Goal: Check status: Check status

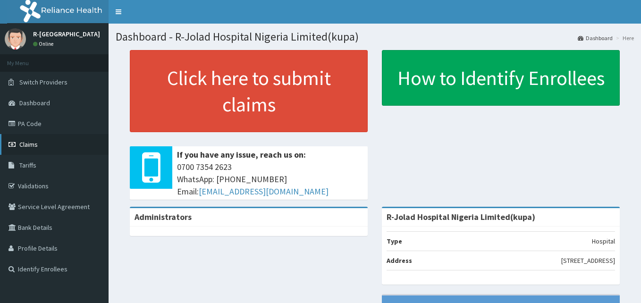
drag, startPoint x: 0, startPoint y: 0, endPoint x: 25, endPoint y: 146, distance: 147.8
click at [25, 146] on span "Claims" at bounding box center [28, 144] width 18 height 8
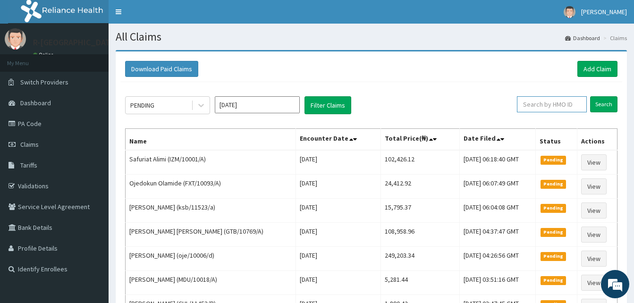
click at [563, 102] on input "text" at bounding box center [552, 104] width 70 height 16
paste input "PRN/10191/B"
type input "PRN/10191/B"
click at [590, 96] on input "Search" at bounding box center [603, 104] width 27 height 16
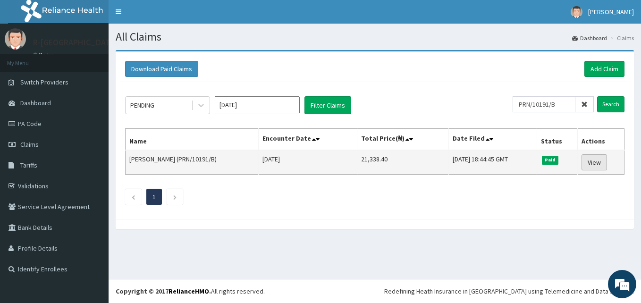
click at [596, 157] on link "View" at bounding box center [593, 162] width 25 height 16
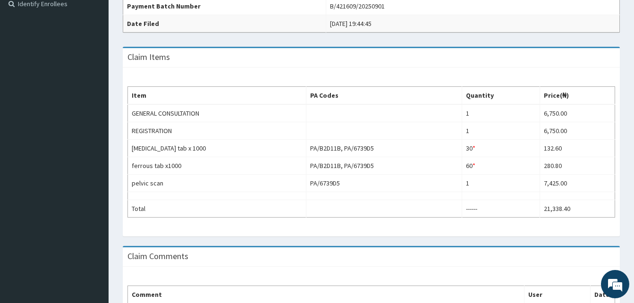
scroll to position [266, 0]
click at [457, 68] on div "Item PA Codes Quantity Price(₦) GENERAL CONSULTATION 1 6,750.00 REGISTRATION 1 …" at bounding box center [371, 151] width 497 height 169
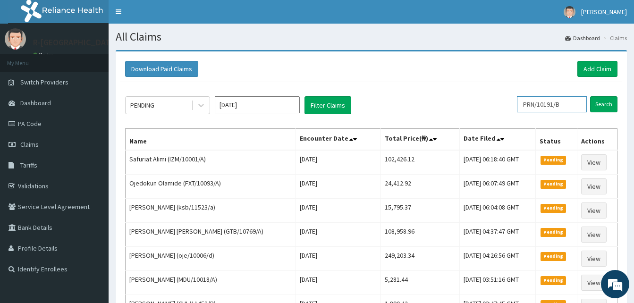
drag, startPoint x: 578, startPoint y: 100, endPoint x: 492, endPoint y: 105, distance: 86.5
click at [492, 105] on div "PENDING Sep 2025 Filter Claims PRN/10191/B Search" at bounding box center [371, 105] width 492 height 18
paste input "qaa/10003/a"
type input "qaa/10003/a"
click at [590, 96] on input "Search" at bounding box center [603, 104] width 27 height 16
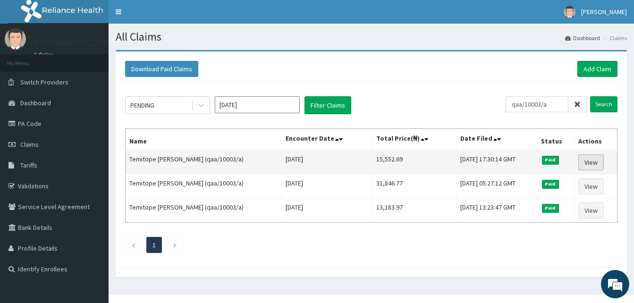
click at [594, 164] on link "View" at bounding box center [590, 162] width 25 height 16
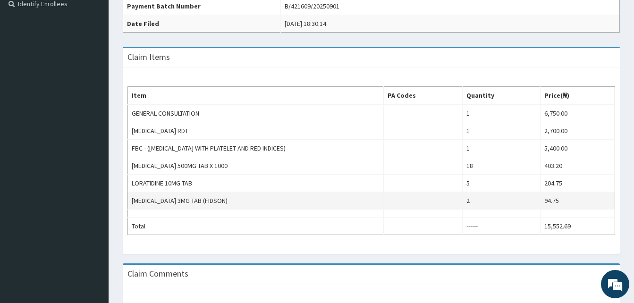
click at [399, 193] on td at bounding box center [423, 200] width 79 height 17
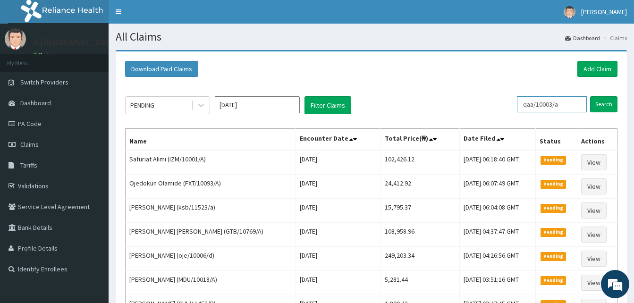
drag, startPoint x: 568, startPoint y: 108, endPoint x: 448, endPoint y: 109, distance: 120.3
click at [448, 109] on div "PENDING Sep 2025 Filter Claims qaa/10003/a Search" at bounding box center [371, 105] width 492 height 18
paste input "ECG/10009/A"
click at [590, 96] on input "Search" at bounding box center [603, 104] width 27 height 16
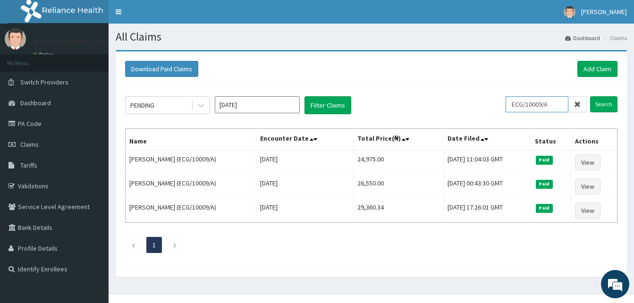
drag, startPoint x: 557, startPoint y: 103, endPoint x: 481, endPoint y: 90, distance: 76.6
click at [481, 90] on div "PENDING Sep 2025 Filter Claims ECG/10009/A Search Name Encounter Date Total Pri…" at bounding box center [370, 172] width 501 height 180
paste input "CAO/10004"
click at [590, 96] on input "Search" at bounding box center [603, 104] width 27 height 16
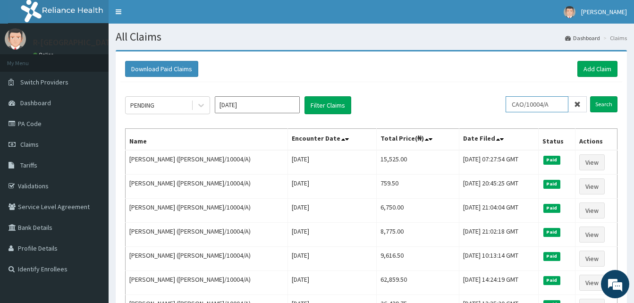
drag, startPoint x: 560, startPoint y: 107, endPoint x: 470, endPoint y: 107, distance: 90.6
click at [470, 107] on div "PENDING Sep 2025 Filter Claims CAO/10004/A Search" at bounding box center [371, 105] width 492 height 18
paste input "NBL/10405"
type input "NBL/10405/A"
click at [590, 96] on input "Search" at bounding box center [603, 104] width 27 height 16
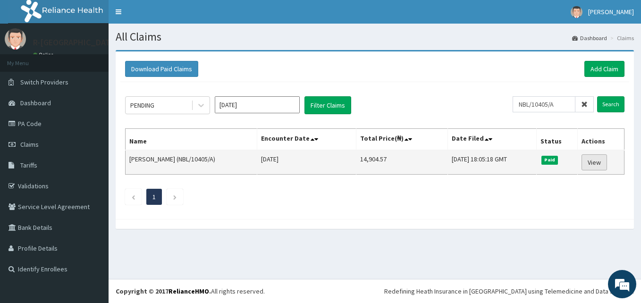
click at [597, 161] on link "View" at bounding box center [593, 162] width 25 height 16
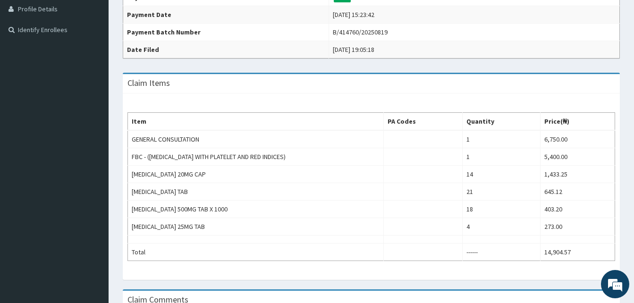
click at [25, 95] on aside "R-JOLAD KUPA HOSPITAL Online My Menu Switch Providers Dashboard PA Code Claims …" at bounding box center [54, 92] width 108 height 663
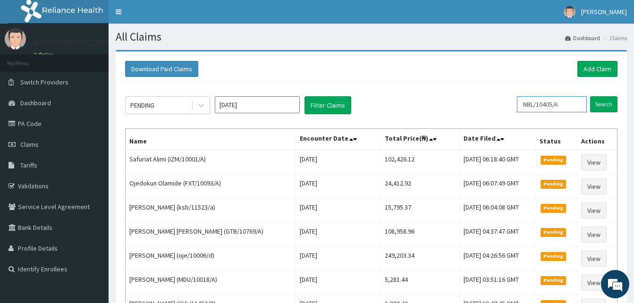
drag, startPoint x: 571, startPoint y: 108, endPoint x: 498, endPoint y: 113, distance: 73.7
click at [498, 113] on div "PENDING Sep 2025 Filter Claims NBL/10405/A Search" at bounding box center [371, 105] width 492 height 18
paste input "IBL/10248"
click at [590, 96] on input "Search" at bounding box center [603, 104] width 27 height 16
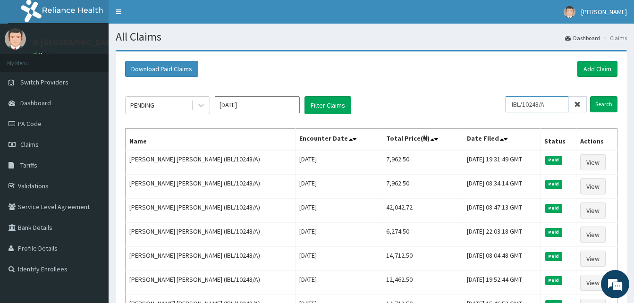
drag, startPoint x: 559, startPoint y: 101, endPoint x: 490, endPoint y: 96, distance: 69.5
click at [490, 96] on div "PENDING Sep 2025 Filter Claims IBL/10248/A Search" at bounding box center [371, 105] width 492 height 18
paste input "EIS/11768/C"
click at [590, 96] on input "Search" at bounding box center [603, 104] width 27 height 16
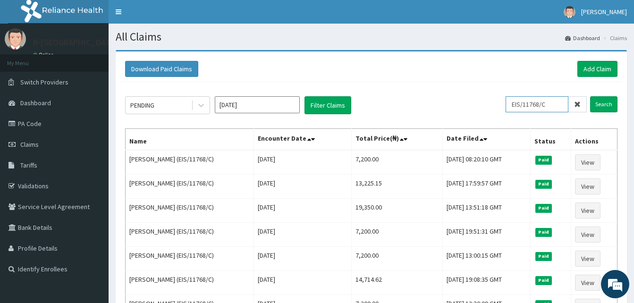
drag, startPoint x: 554, startPoint y: 107, endPoint x: 453, endPoint y: 101, distance: 101.1
click at [453, 101] on div "PENDING Sep 2025 Filter Claims EIS/11768/C Search" at bounding box center [371, 105] width 492 height 18
paste input "CTW/10003/A"
click at [590, 96] on input "Search" at bounding box center [603, 104] width 27 height 16
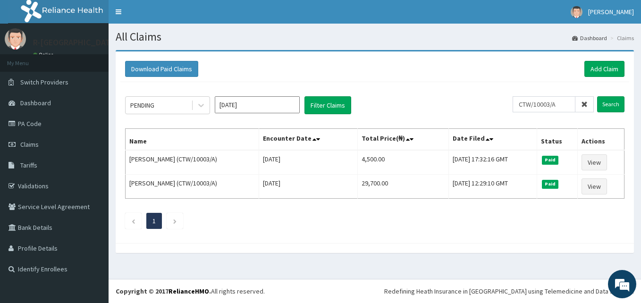
click at [299, 206] on div "PENDING Sep 2025 Filter Claims CTW/10003/A Search Name Encounter Date Total Pri…" at bounding box center [374, 160] width 509 height 156
drag, startPoint x: 566, startPoint y: 106, endPoint x: 456, endPoint y: 101, distance: 109.5
click at [456, 101] on div "PENDING Sep 2025 Filter Claims CTW/10003/A Search" at bounding box center [374, 105] width 499 height 18
paste input "JHS/10057"
click at [597, 96] on input "Search" at bounding box center [610, 104] width 27 height 16
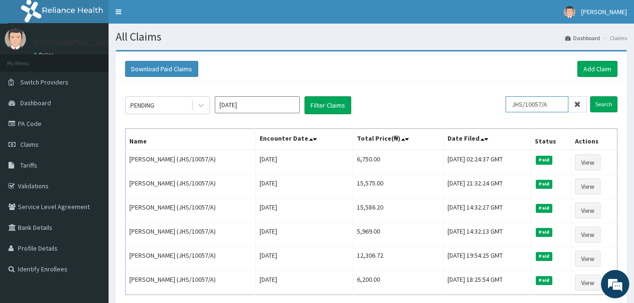
drag, startPoint x: 556, startPoint y: 104, endPoint x: 484, endPoint y: 101, distance: 72.2
click at [484, 101] on div "PENDING Sep 2025 Filter Claims JHS/10057/A Search" at bounding box center [371, 105] width 492 height 18
paste input "NBL/10034"
click at [590, 96] on input "Search" at bounding box center [603, 104] width 27 height 16
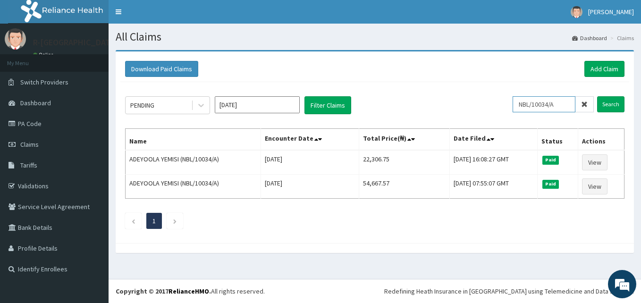
drag, startPoint x: 568, startPoint y: 106, endPoint x: 504, endPoint y: 105, distance: 64.2
click at [504, 105] on div "PENDING Sep 2025 Filter Claims NBL/10034/A Search" at bounding box center [374, 105] width 499 height 18
paste input "CYA/10683"
click at [597, 96] on input "Search" at bounding box center [610, 104] width 27 height 16
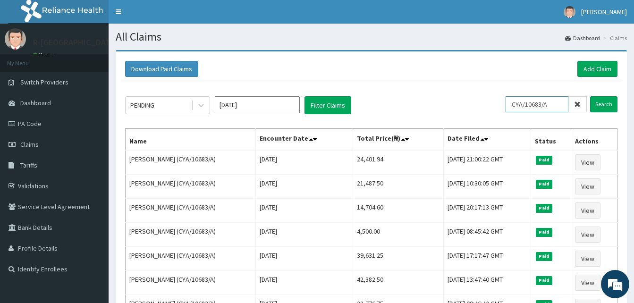
drag, startPoint x: 561, startPoint y: 105, endPoint x: 476, endPoint y: 110, distance: 85.5
click at [476, 110] on div "PENDING Sep 2025 Filter Claims CYA/10683/A Search" at bounding box center [371, 105] width 492 height 18
paste input "KRM/1003"
type input "KRM/10033/A"
click at [590, 96] on input "Search" at bounding box center [603, 104] width 27 height 16
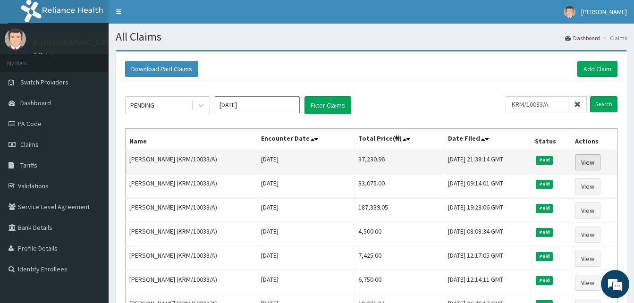
click at [581, 158] on link "View" at bounding box center [587, 162] width 25 height 16
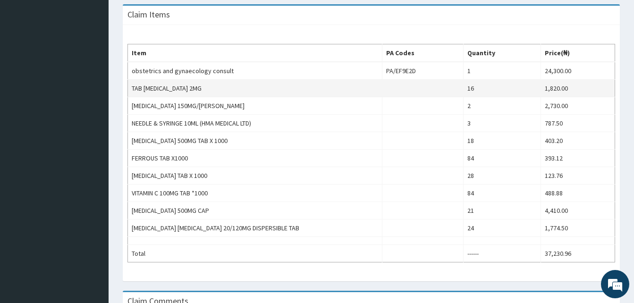
scroll to position [307, 0]
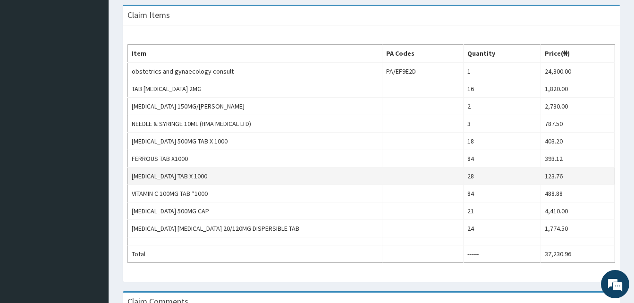
click at [206, 176] on td "[MEDICAL_DATA] TAB X 1000" at bounding box center [255, 175] width 254 height 17
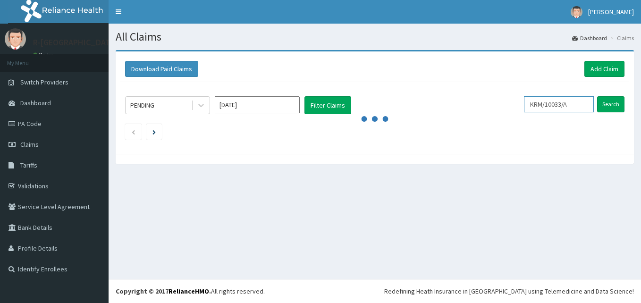
drag, startPoint x: 582, startPoint y: 106, endPoint x: 498, endPoint y: 102, distance: 84.1
click at [498, 102] on div "PENDING [DATE] Filter Claims KRM/10033/A Search" at bounding box center [374, 105] width 499 height 18
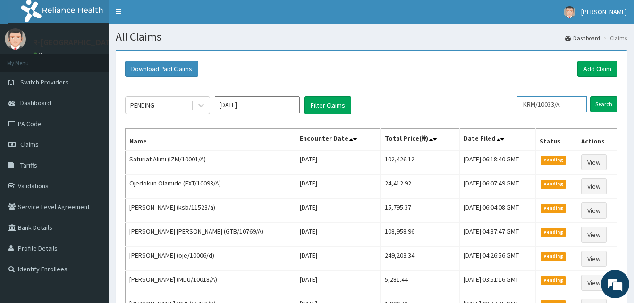
paste input "NBL/10049"
click at [590, 96] on input "Search" at bounding box center [603, 104] width 27 height 16
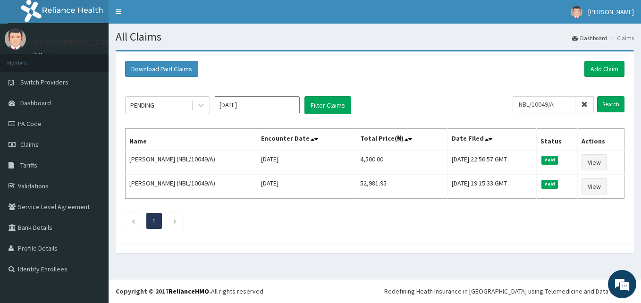
click at [219, 201] on div "PENDING [DATE] Filter Claims NBL/10049/A Search Name Encounter Date Total Price…" at bounding box center [374, 160] width 509 height 156
drag, startPoint x: 568, startPoint y: 105, endPoint x: 464, endPoint y: 98, distance: 104.0
click at [464, 98] on div "PENDING [DATE] Filter Claims NBL/10049/A Search" at bounding box center [374, 105] width 499 height 18
paste input "LPD/10052/B"
click at [597, 96] on input "Search" at bounding box center [610, 104] width 27 height 16
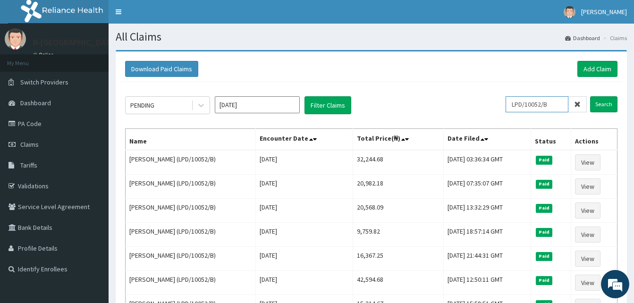
drag, startPoint x: 559, startPoint y: 104, endPoint x: 458, endPoint y: 103, distance: 101.0
click at [458, 103] on div "PENDING [DATE] Filter Claims LPD/10052/B Search" at bounding box center [371, 105] width 492 height 18
paste input "C"
type input "LPD/10052/C"
click at [590, 96] on input "Search" at bounding box center [603, 104] width 27 height 16
